Goal: Task Accomplishment & Management: Use online tool/utility

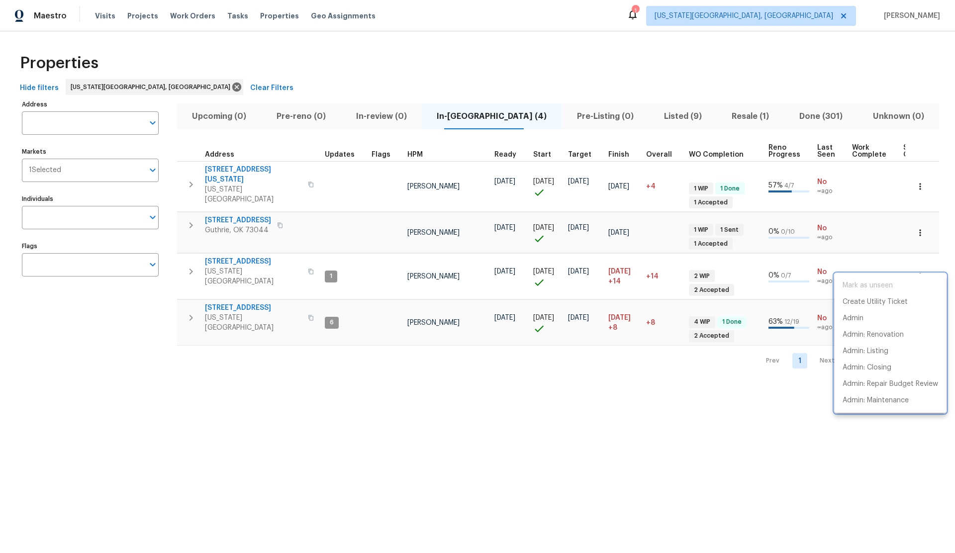
click at [920, 228] on div at bounding box center [477, 276] width 955 height 553
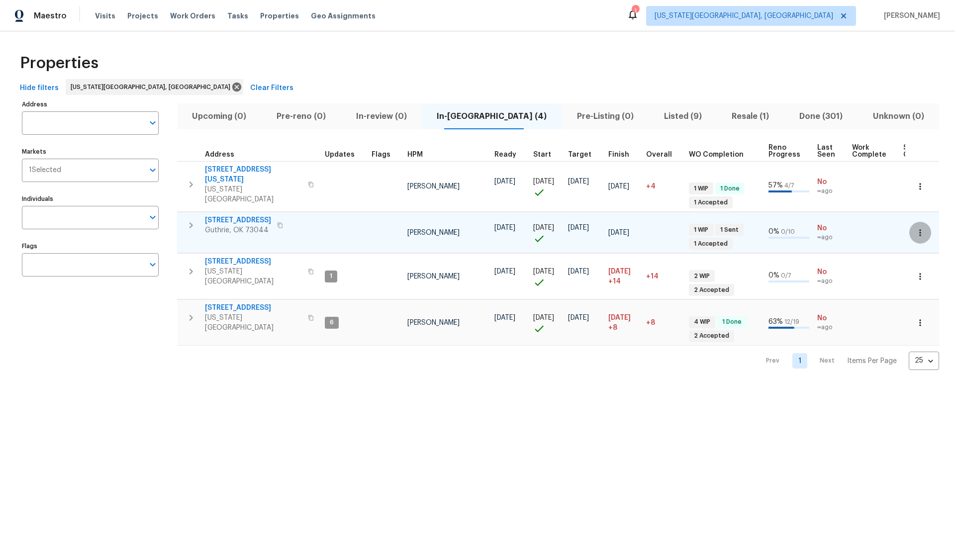
click at [921, 228] on icon "button" at bounding box center [920, 233] width 10 height 10
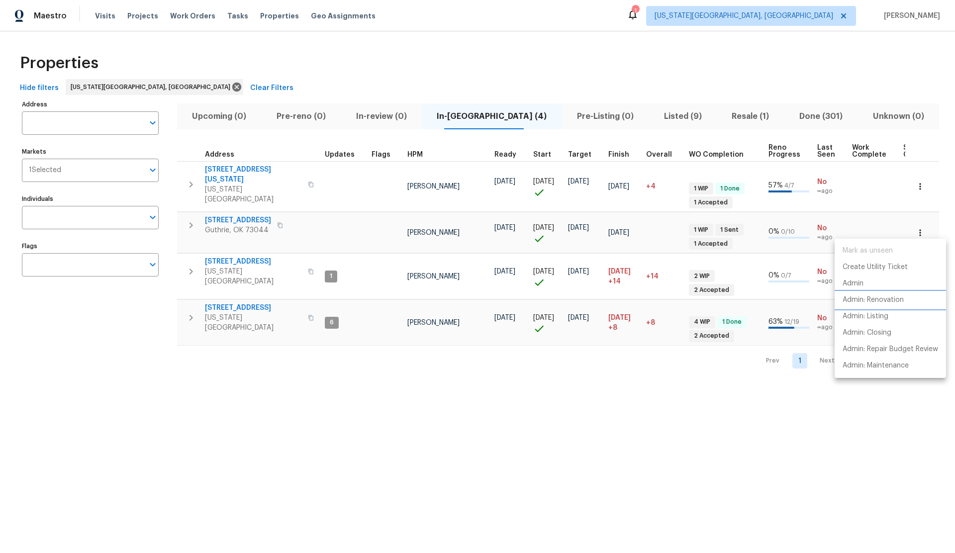
click at [868, 299] on p "Admin: Renovation" at bounding box center [873, 300] width 61 height 10
click at [868, 301] on p "Admin: Renovation" at bounding box center [873, 300] width 61 height 10
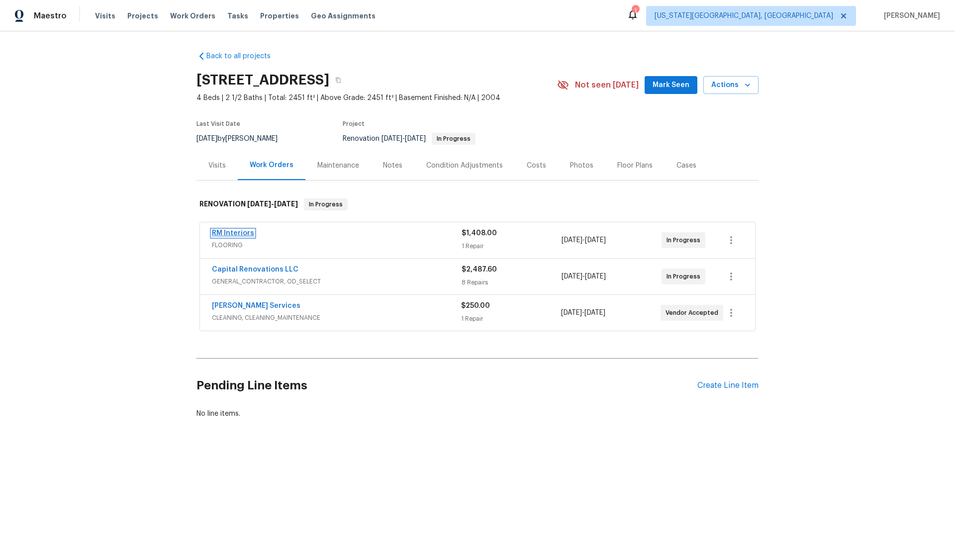
click at [237, 231] on link "RM Interiors" at bounding box center [233, 233] width 42 height 7
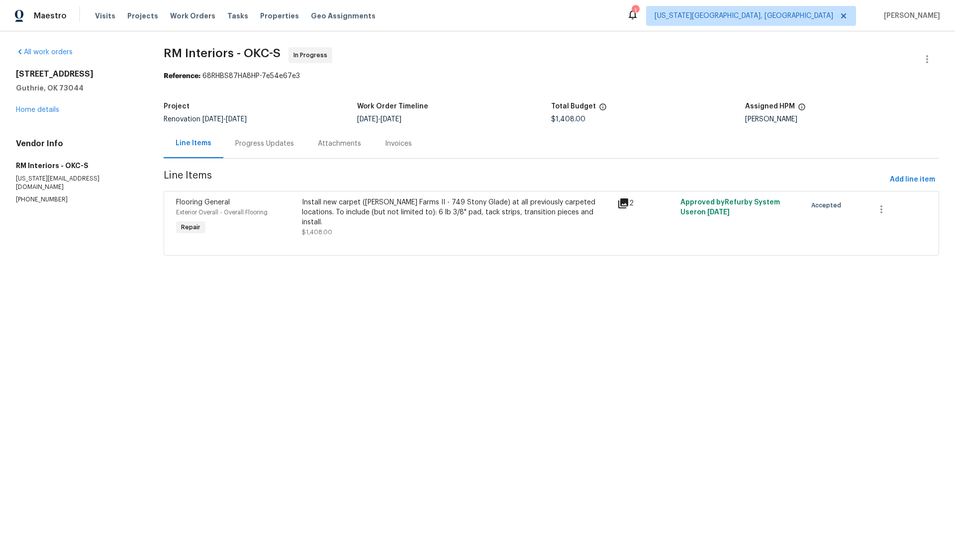
click at [214, 202] on span "Flooring General" at bounding box center [203, 202] width 54 height 7
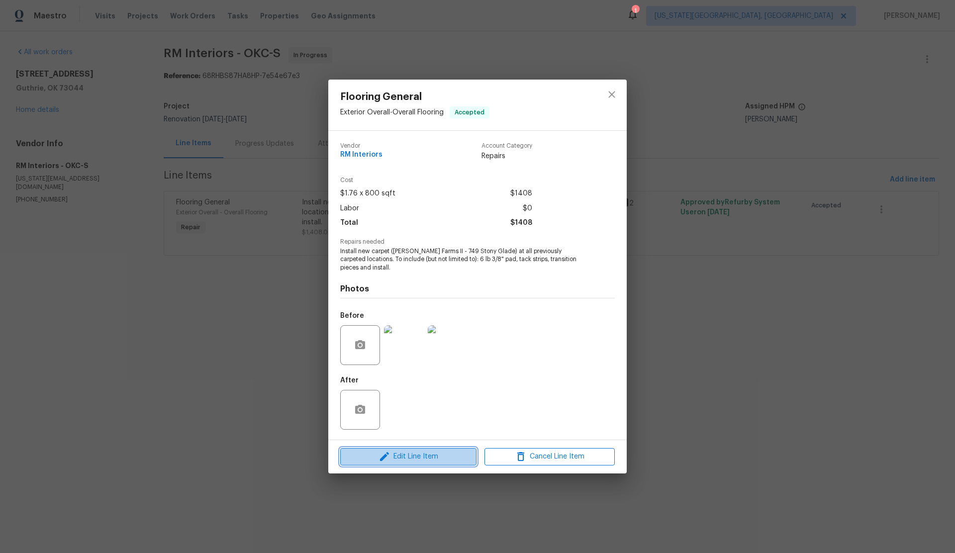
click at [439, 455] on span "Edit Line Item" at bounding box center [408, 457] width 130 height 12
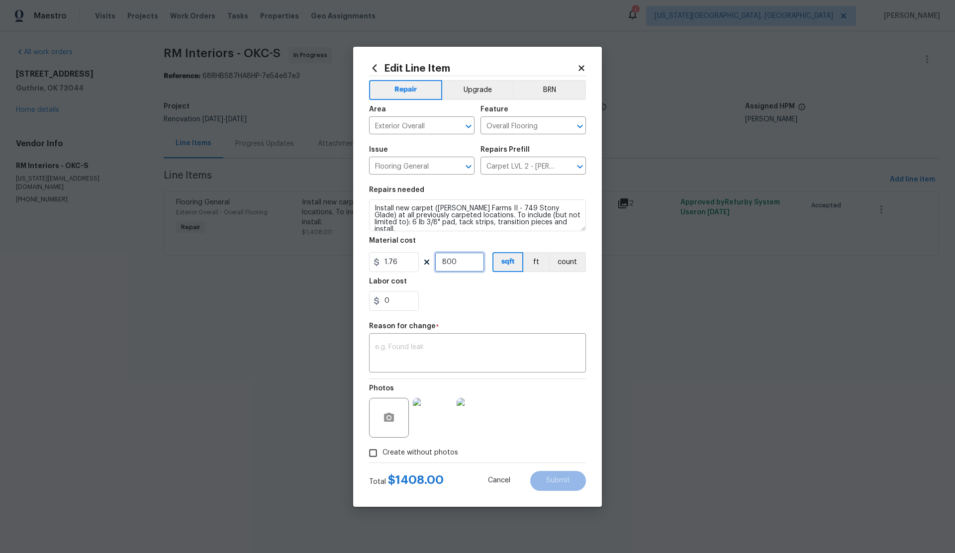
drag, startPoint x: 450, startPoint y: 264, endPoint x: 439, endPoint y: 263, distance: 11.5
click at [439, 263] on input "800" at bounding box center [460, 262] width 50 height 20
type input "738"
click at [449, 351] on textarea at bounding box center [477, 354] width 205 height 21
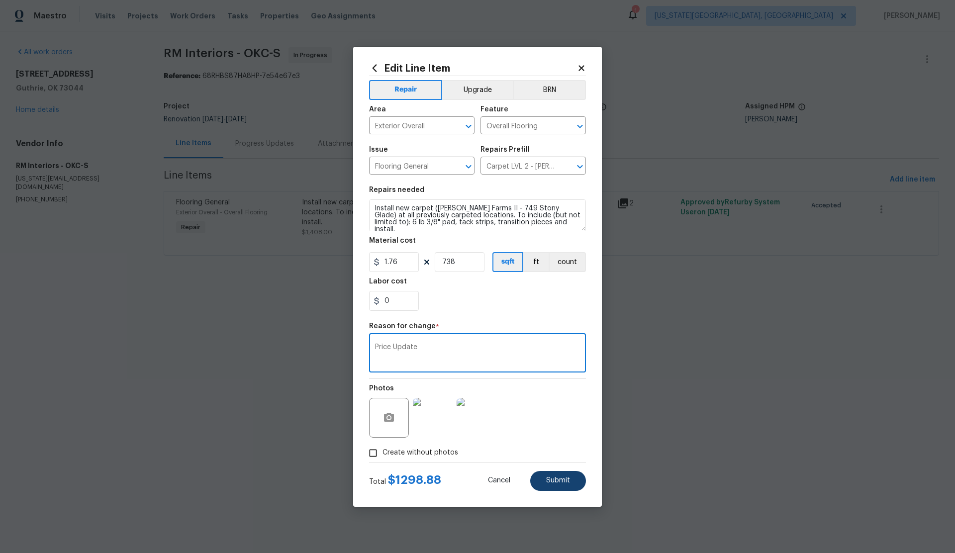
type textarea "Price Update"
drag, startPoint x: 555, startPoint y: 474, endPoint x: 546, endPoint y: 470, distance: 9.8
click at [555, 474] on button "Submit" at bounding box center [558, 481] width 56 height 20
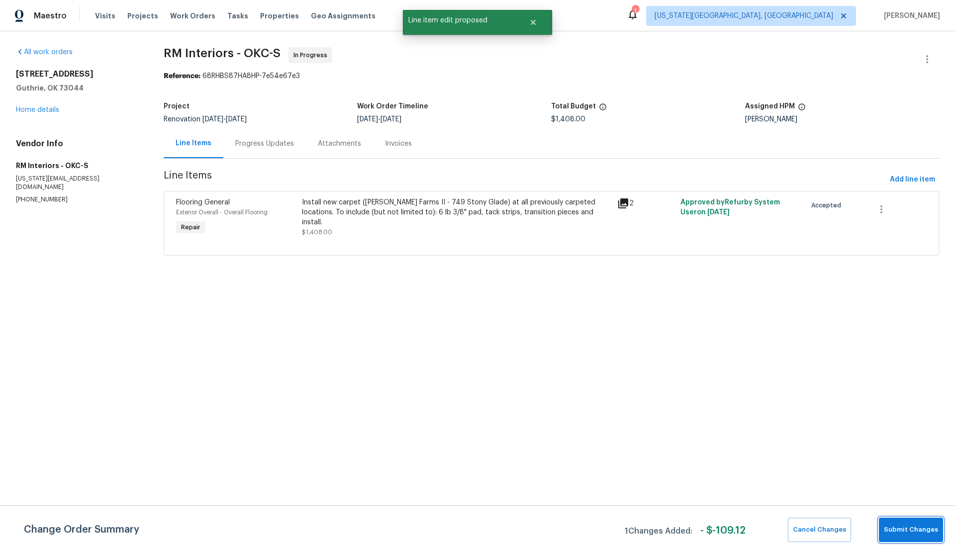
click at [905, 528] on span "Submit Changes" at bounding box center [911, 529] width 54 height 11
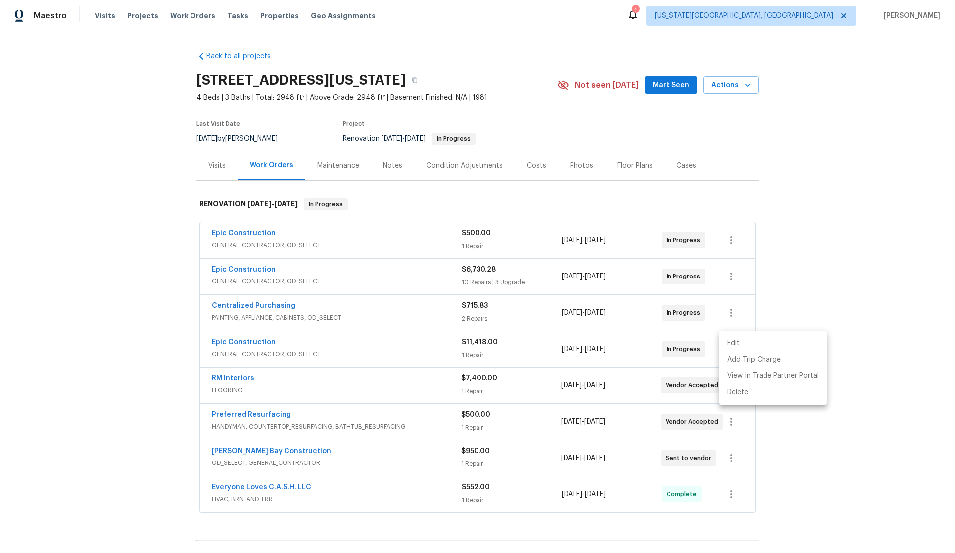
scroll to position [115, 0]
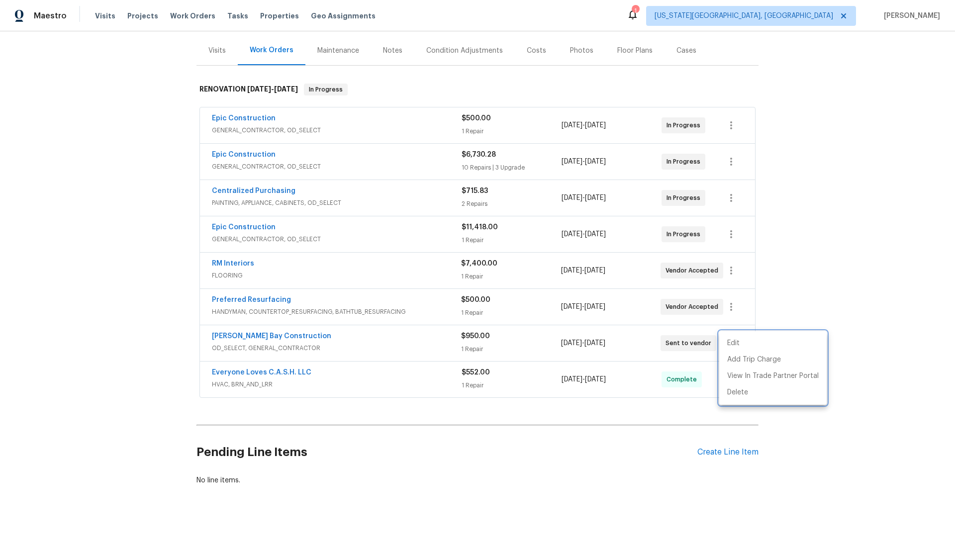
click at [111, 147] on div at bounding box center [477, 276] width 955 height 553
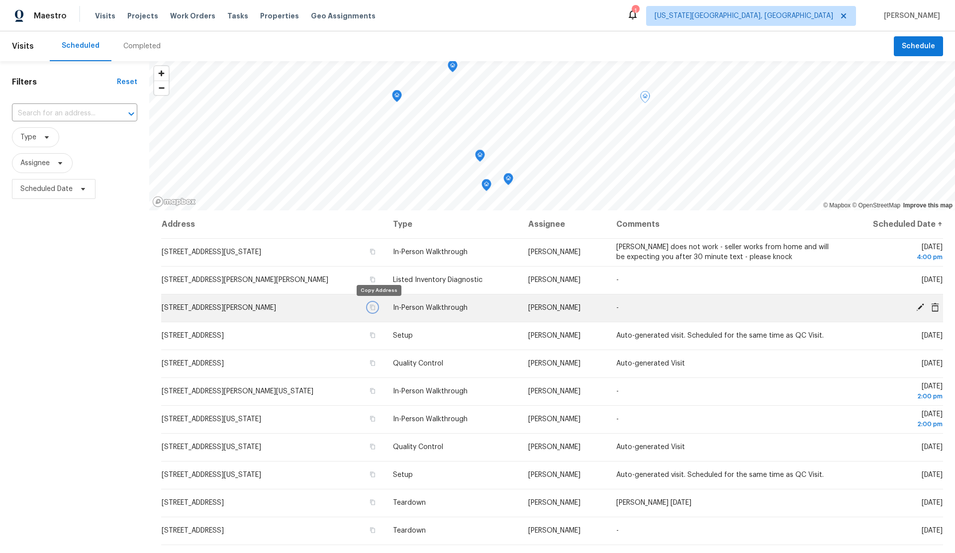
click at [376, 306] on icon "button" at bounding box center [373, 307] width 6 height 6
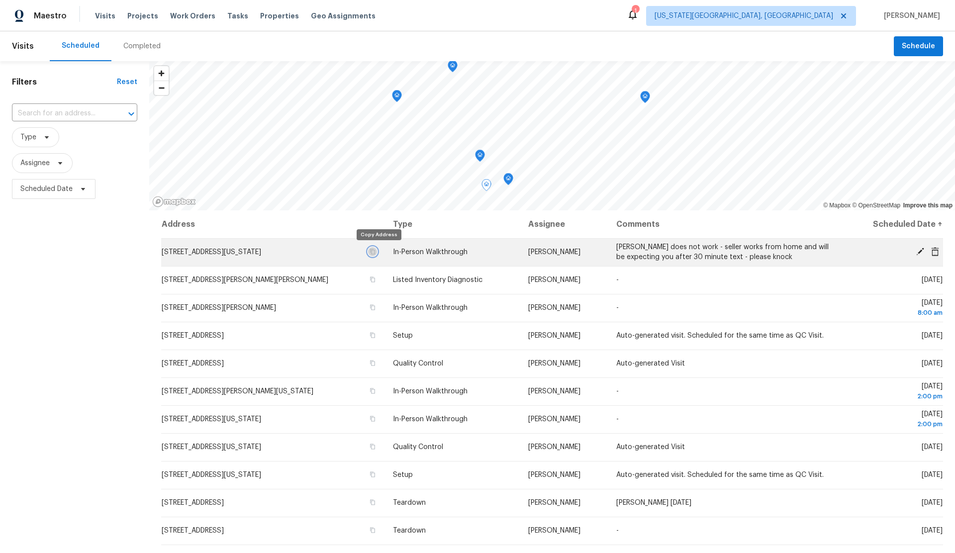
click at [376, 251] on icon "button" at bounding box center [373, 252] width 6 height 6
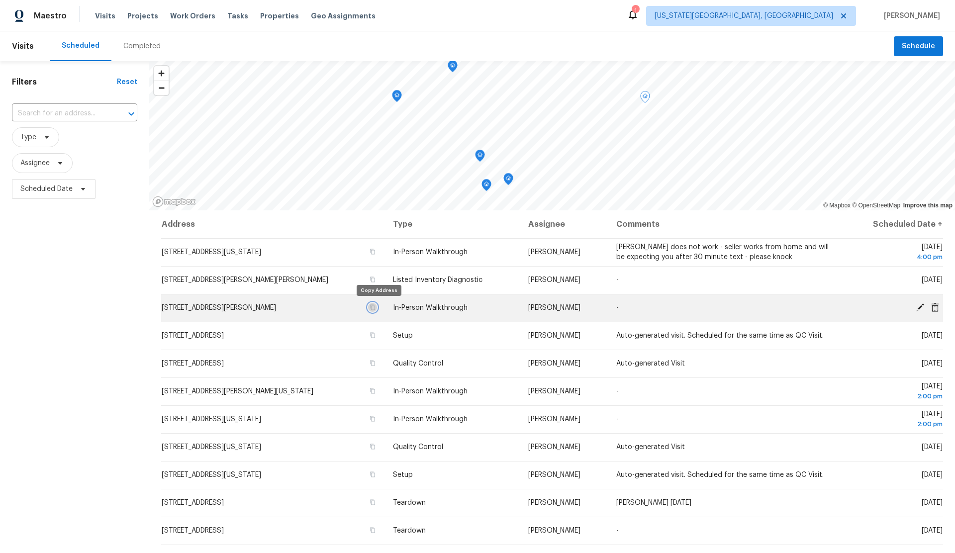
click at [375, 305] on icon "button" at bounding box center [372, 307] width 5 height 5
